Goal: Information Seeking & Learning: Learn about a topic

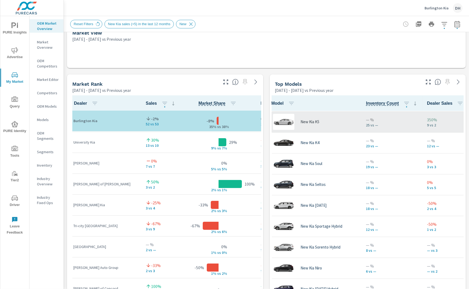
scroll to position [62, 0]
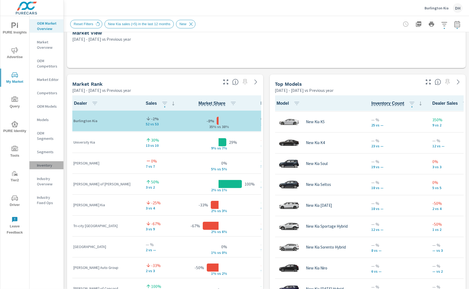
click at [48, 167] on p "Inventory" at bounding box center [48, 165] width 22 height 5
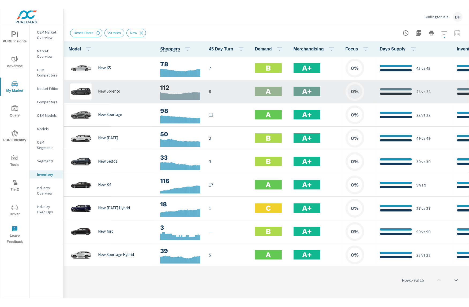
scroll to position [0, 39]
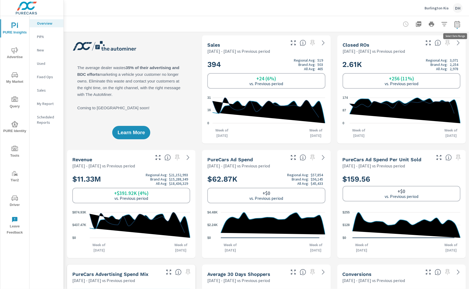
click at [377, 25] on icon "button" at bounding box center [457, 24] width 6 height 6
select select "Previous period"
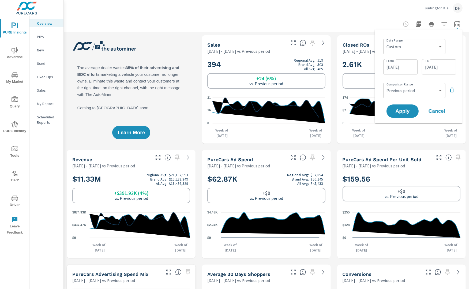
click at [330, 24] on div at bounding box center [266, 24] width 393 height 16
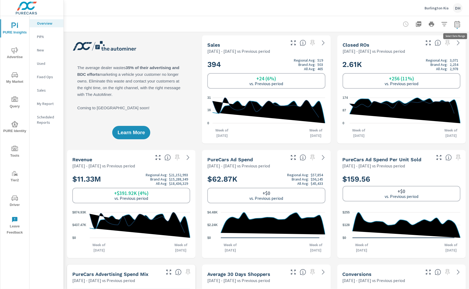
click at [377, 23] on icon "button" at bounding box center [457, 24] width 6 height 6
select select "Previous period"
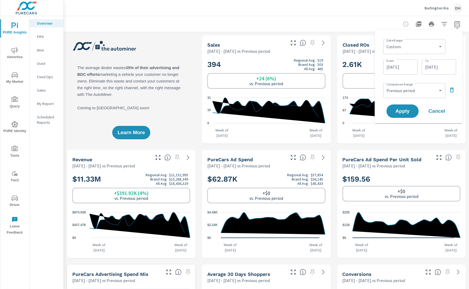
click at [377, 20] on button "button" at bounding box center [444, 24] width 11 height 11
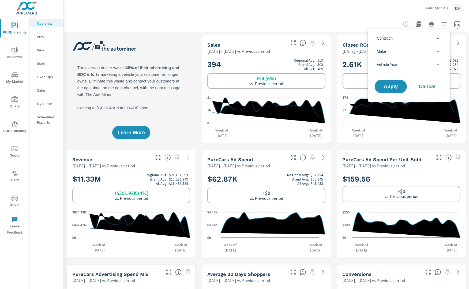
click at [377, 39] on li "Condition" at bounding box center [409, 38] width 81 height 13
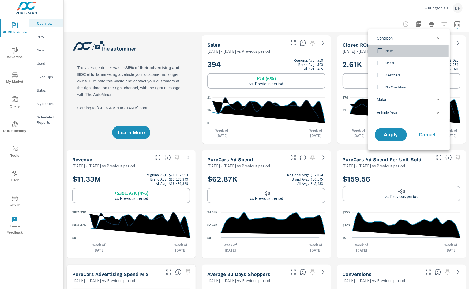
click at [377, 53] on input "filter options" at bounding box center [380, 50] width 11 height 11
click at [377, 64] on input "filter options" at bounding box center [380, 62] width 11 height 11
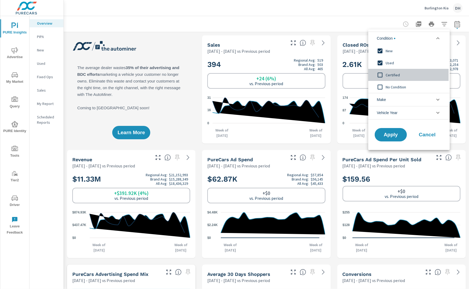
click at [377, 77] on input "filter options" at bounding box center [380, 74] width 11 height 11
click at [377, 87] on input "filter options" at bounding box center [380, 86] width 11 height 11
click at [377, 134] on span "Apply" at bounding box center [391, 134] width 22 height 5
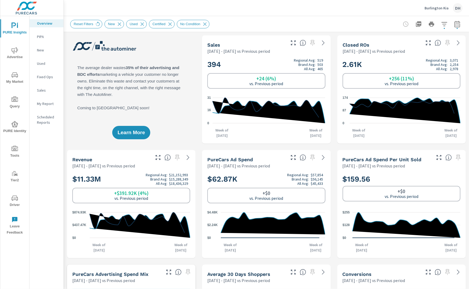
scroll to position [0, 0]
click at [377, 28] on button "button" at bounding box center [444, 24] width 11 height 11
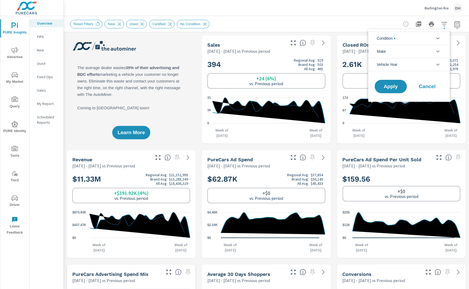
click at [377, 42] on li "Condition" at bounding box center [409, 38] width 81 height 13
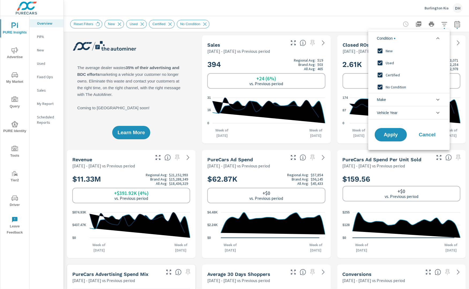
scroll to position [0, 0]
click at [377, 65] on input "filter options" at bounding box center [380, 62] width 11 height 11
click at [377, 73] on input "filter options" at bounding box center [380, 74] width 11 height 11
click at [377, 88] on input "filter options" at bounding box center [380, 86] width 11 height 11
click at [377, 131] on button "Apply" at bounding box center [390, 135] width 33 height 14
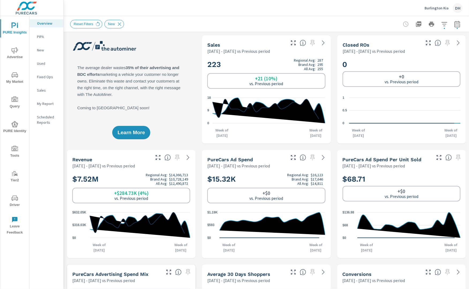
click at [377, 25] on icon "button" at bounding box center [444, 24] width 6 height 6
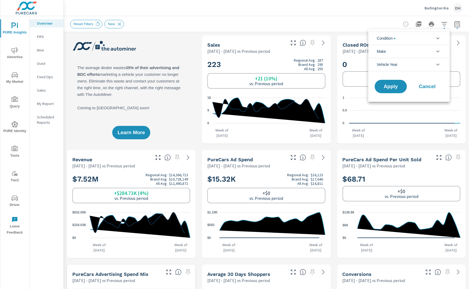
click at [377, 42] on li "Condition" at bounding box center [409, 38] width 81 height 13
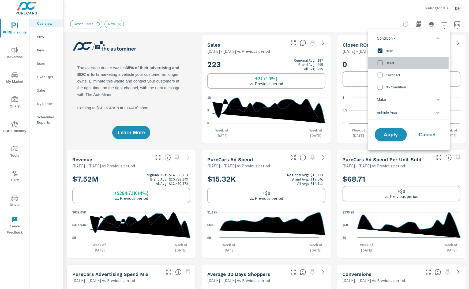
click at [377, 64] on span "Used" at bounding box center [415, 63] width 59 height 6
click at [377, 50] on input "filter options" at bounding box center [380, 50] width 11 height 11
click at [377, 75] on input "filter options" at bounding box center [380, 74] width 11 height 11
click at [377, 87] on input "filter options" at bounding box center [380, 86] width 11 height 11
click at [377, 126] on div "Apply Cancel" at bounding box center [409, 136] width 81 height 28
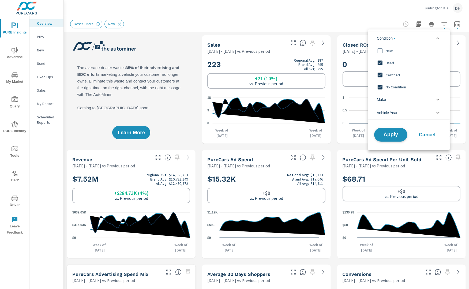
click at [377, 133] on span "Apply" at bounding box center [391, 134] width 22 height 5
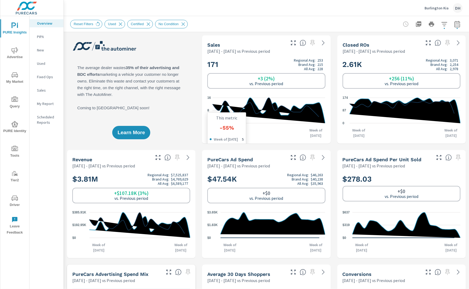
scroll to position [0, 0]
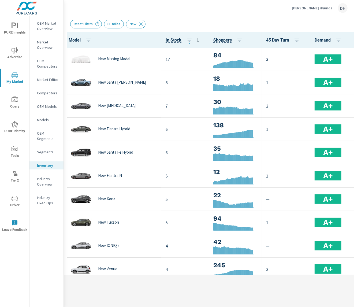
scroll to position [144, 0]
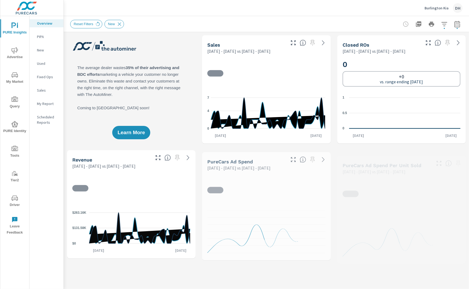
scroll to position [0, 0]
